Goal: Task Accomplishment & Management: Use online tool/utility

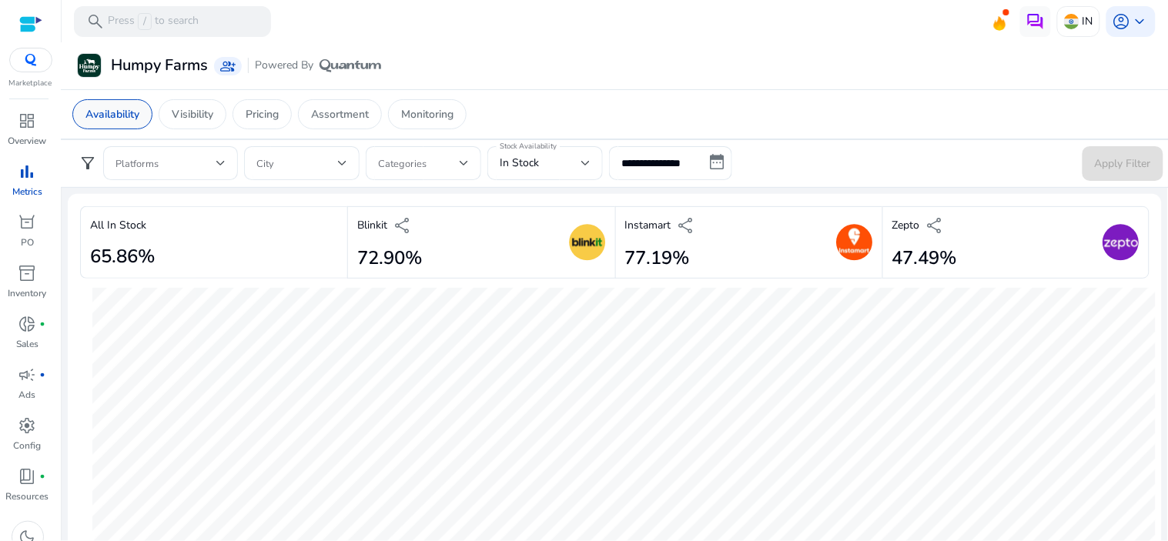
click at [87, 119] on p "Availability" at bounding box center [112, 114] width 54 height 16
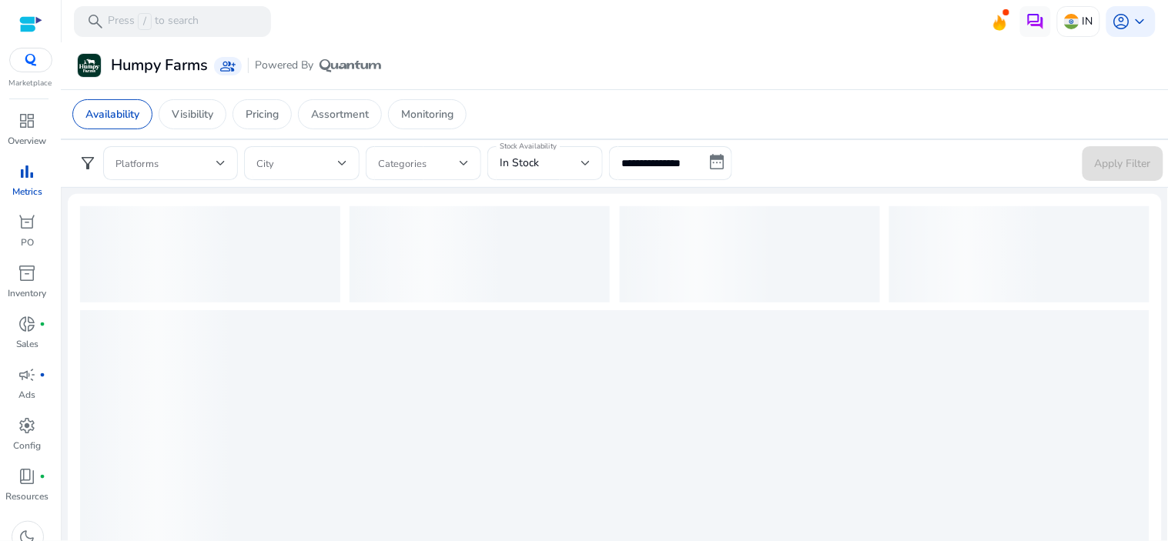
click at [38, 174] on div "bar_chart" at bounding box center [27, 171] width 43 height 25
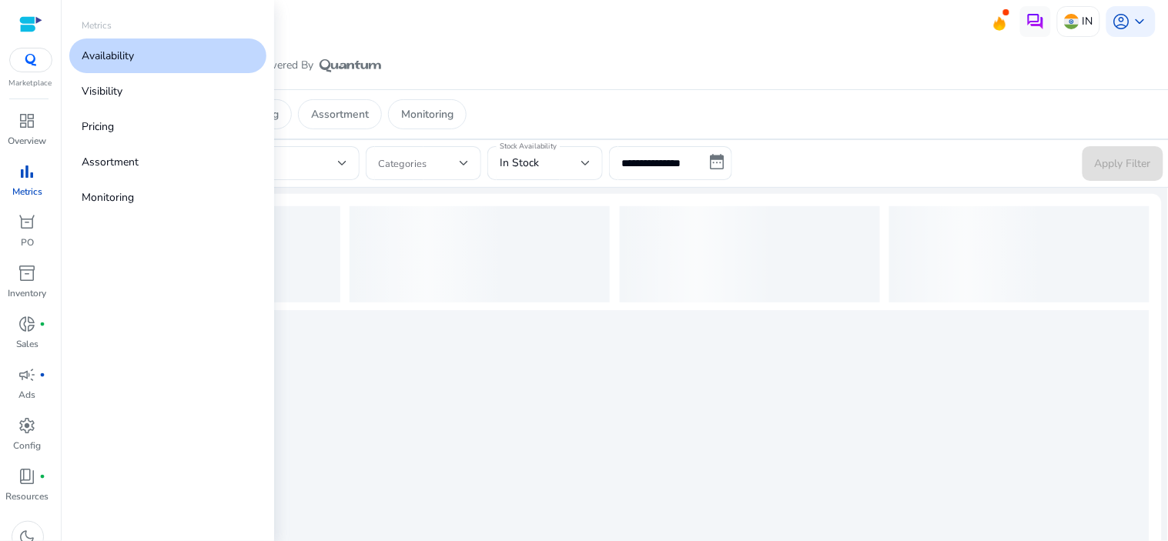
click at [203, 45] on link "Availability" at bounding box center [167, 55] width 197 height 35
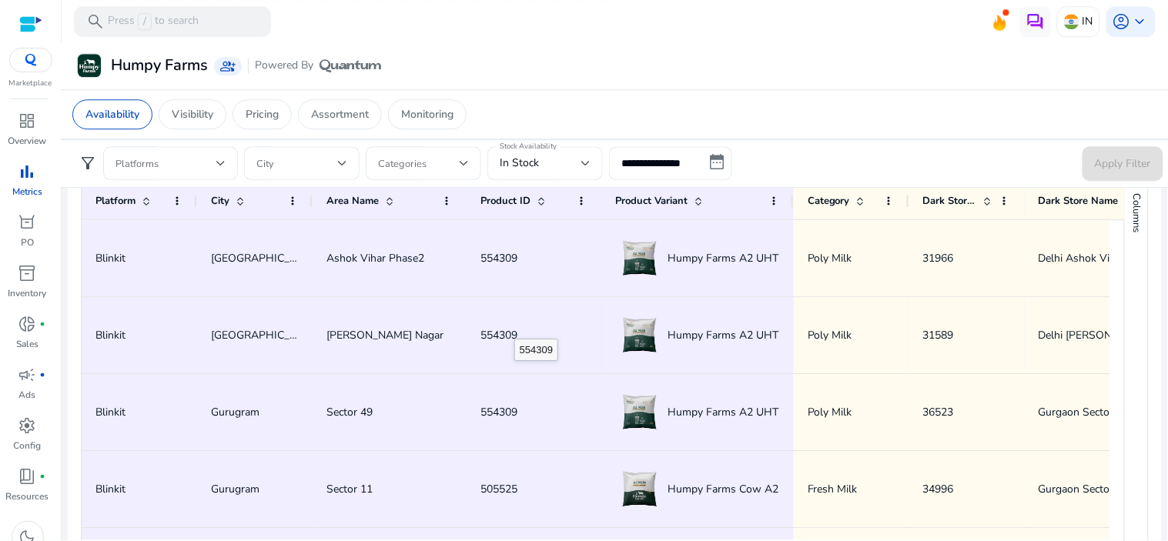
scroll to position [941, 0]
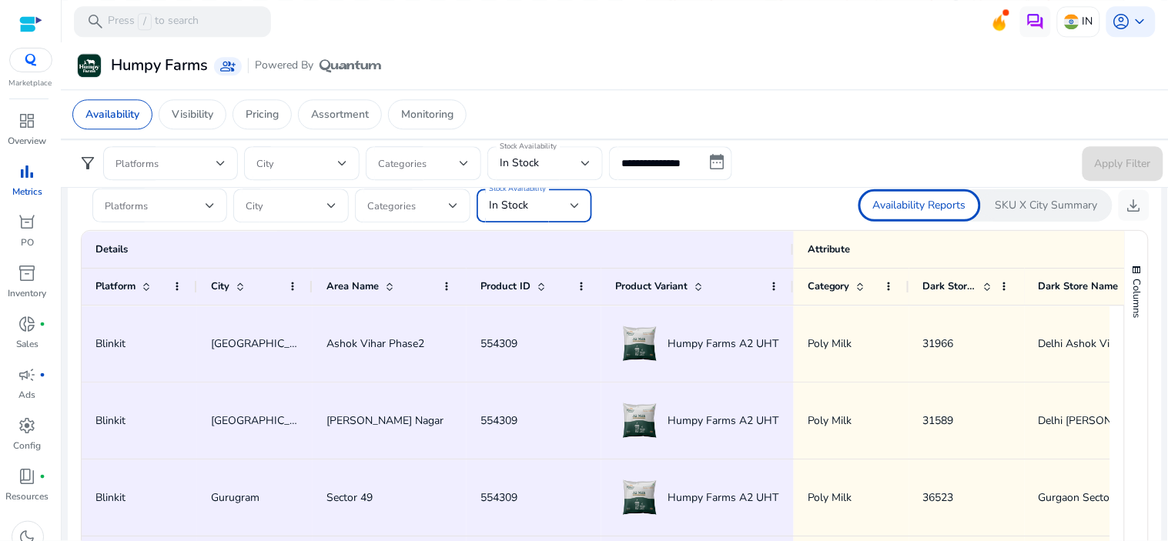
click at [541, 212] on div "In Stock" at bounding box center [530, 205] width 82 height 17
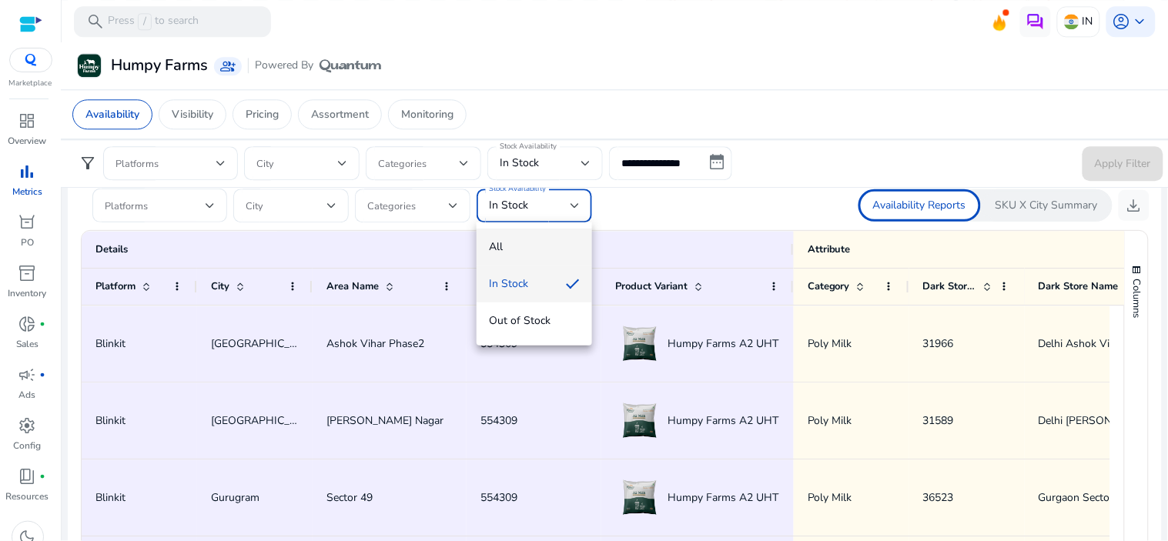
click at [543, 244] on span "All" at bounding box center [534, 247] width 91 height 17
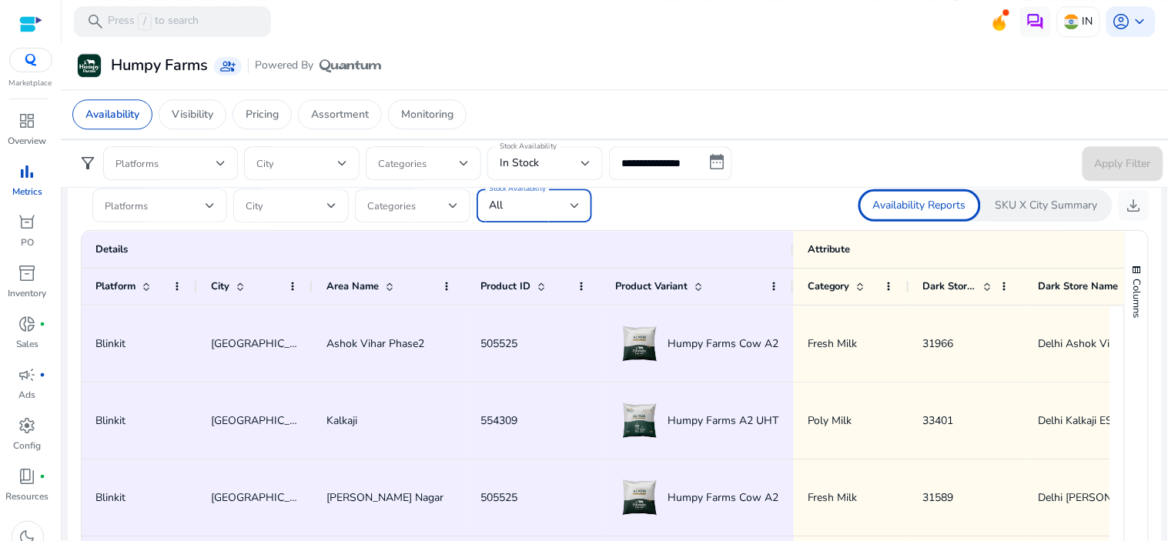
click at [209, 204] on div at bounding box center [210, 205] width 9 height 6
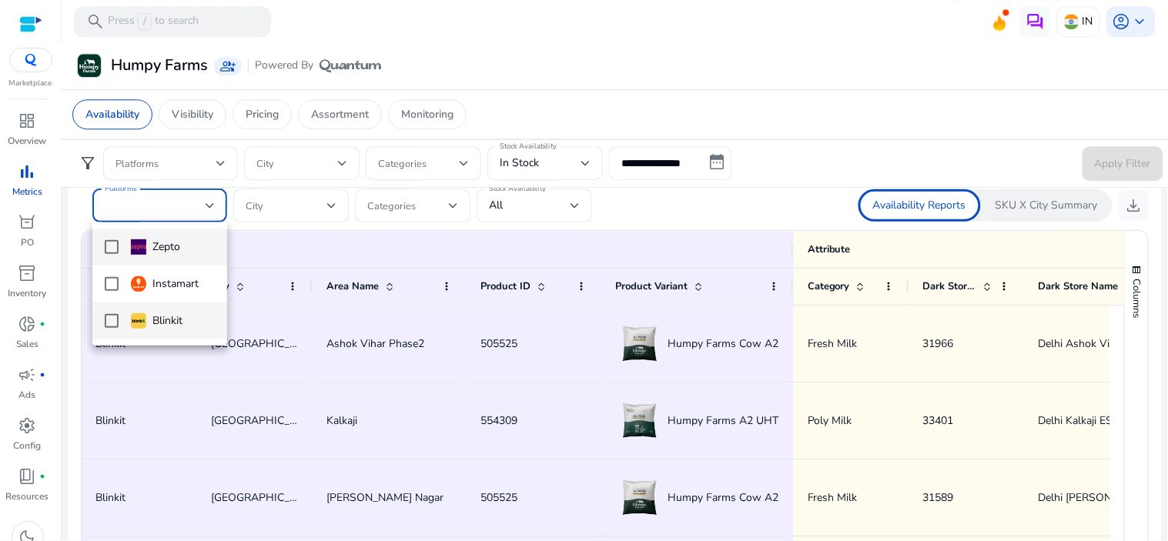
click at [112, 314] on mat-pseudo-checkbox at bounding box center [112, 321] width 14 height 14
click at [801, 204] on div at bounding box center [584, 270] width 1168 height 541
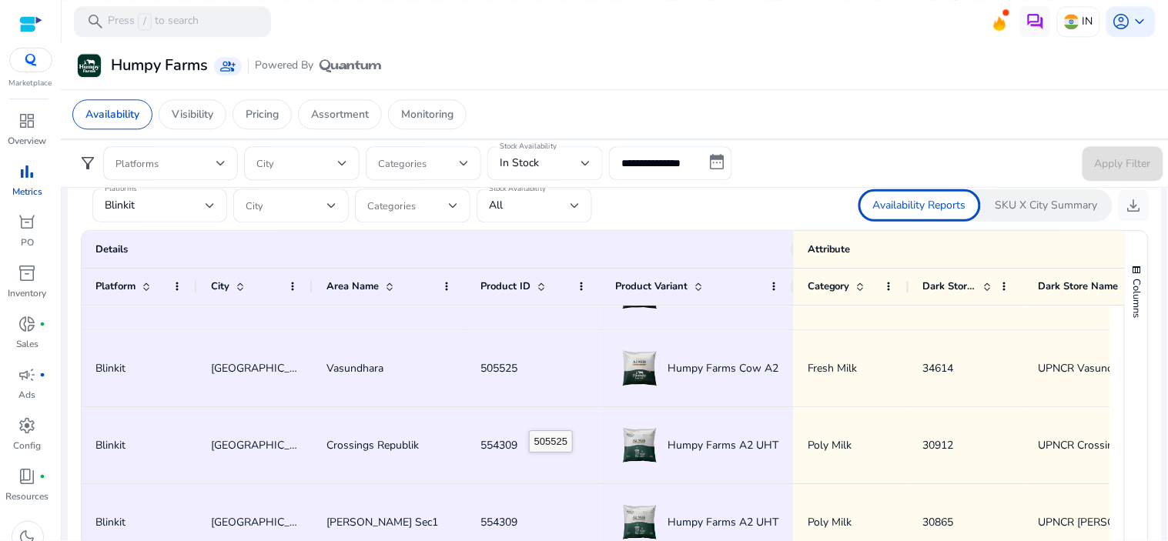
scroll to position [1207, 0]
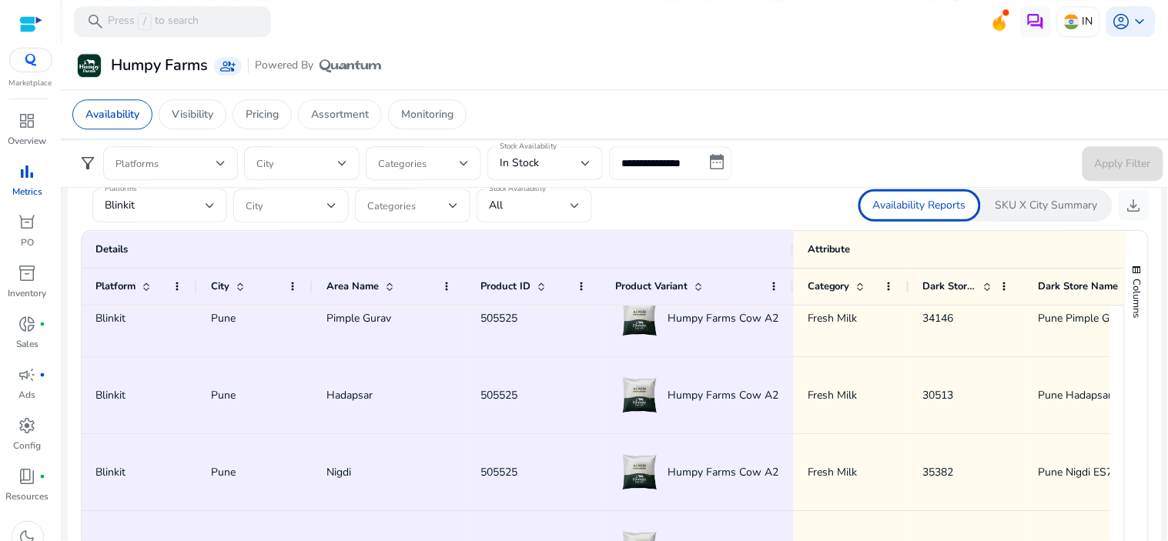
click at [714, 160] on input "**********" at bounding box center [670, 163] width 123 height 34
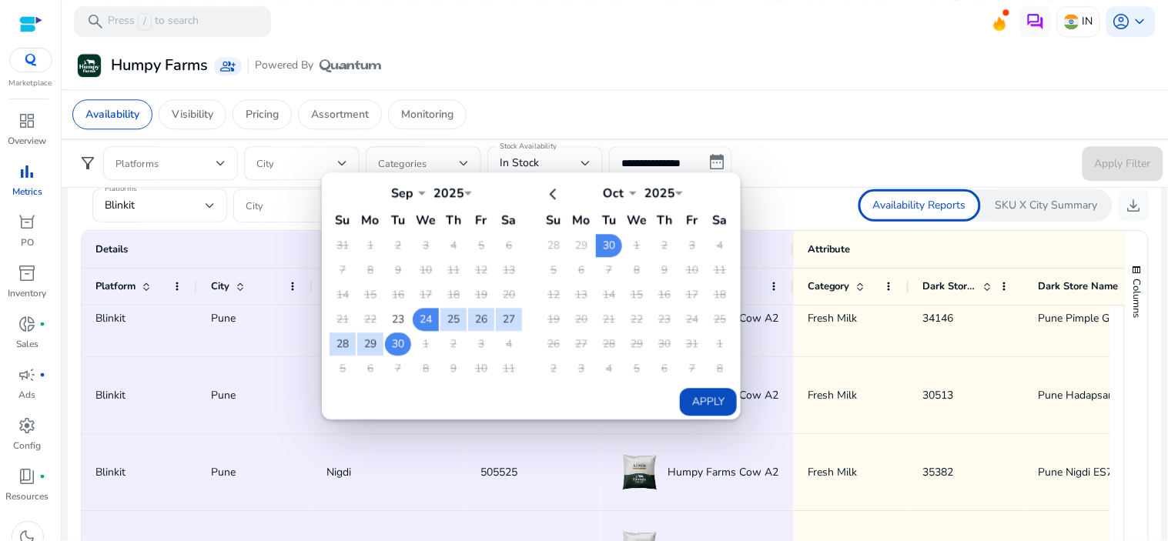
click at [396, 342] on td "30" at bounding box center [398, 344] width 26 height 23
click at [395, 340] on td "30" at bounding box center [398, 344] width 26 height 23
click at [714, 391] on button "Apply" at bounding box center [708, 402] width 57 height 28
type input "**********"
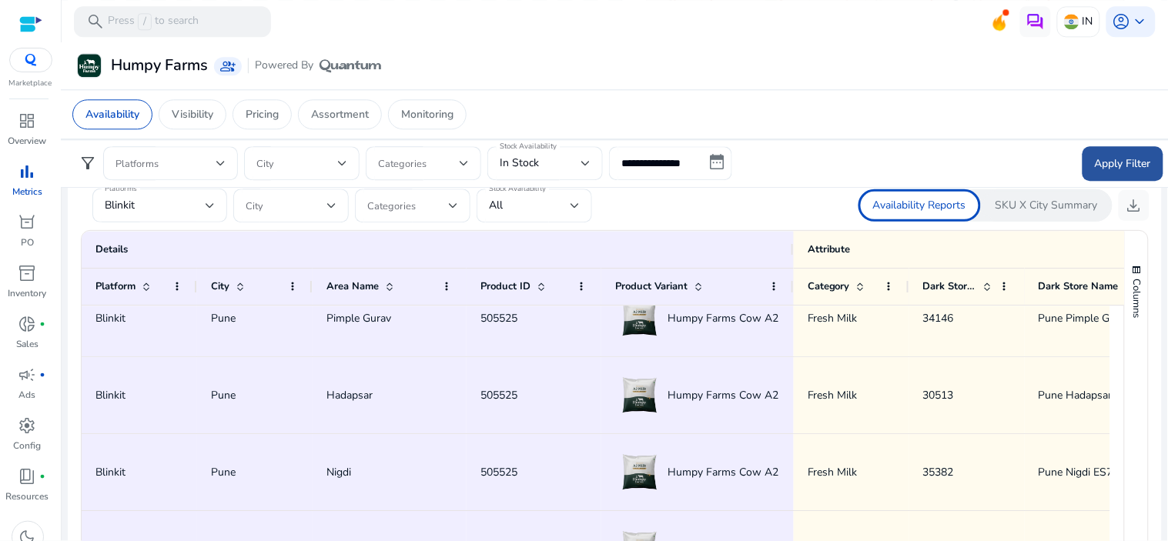
click at [1095, 170] on span "Apply Filter" at bounding box center [1123, 164] width 56 height 16
drag, startPoint x: 1130, startPoint y: 204, endPoint x: 1134, endPoint y: 194, distance: 10.7
click at [1133, 200] on span "download" at bounding box center [1134, 205] width 18 height 18
